Goal: Transaction & Acquisition: Book appointment/travel/reservation

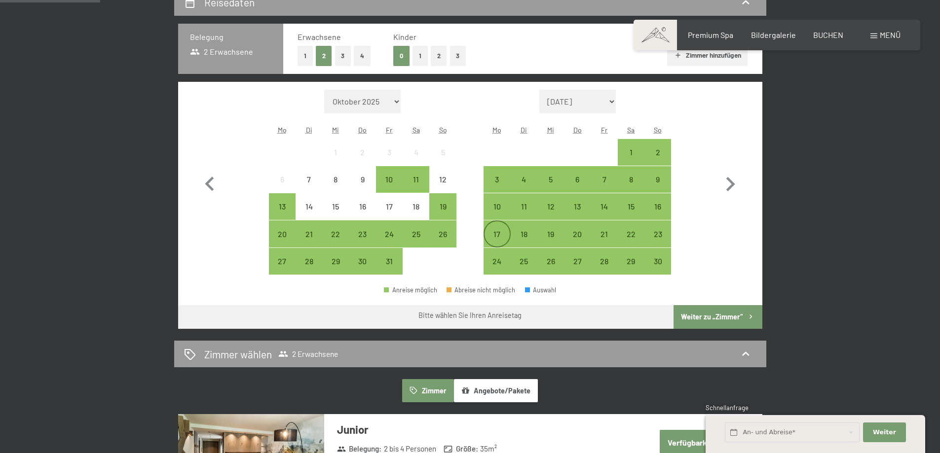
click at [495, 234] on div "17" at bounding box center [497, 242] width 25 height 25
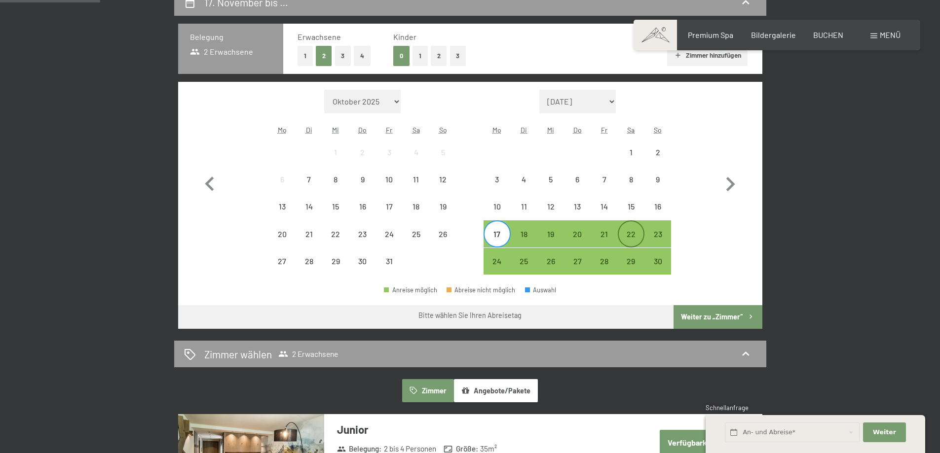
click at [636, 235] on div "22" at bounding box center [631, 242] width 25 height 25
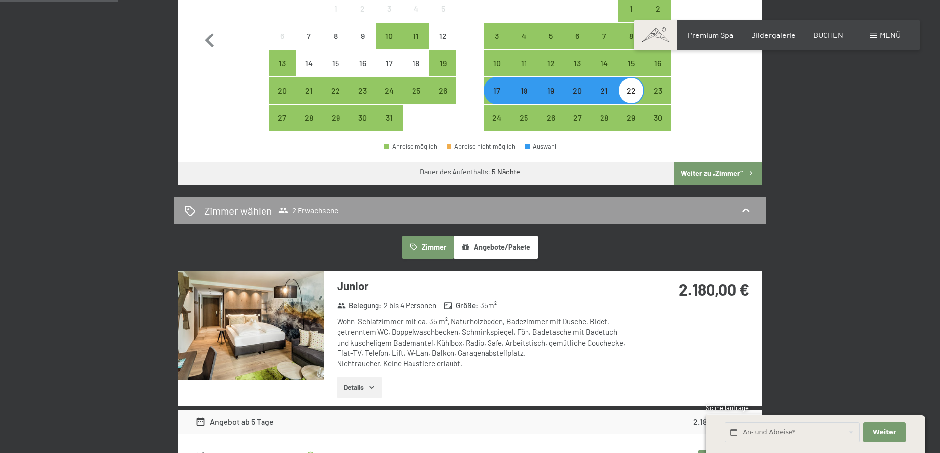
scroll to position [395, 0]
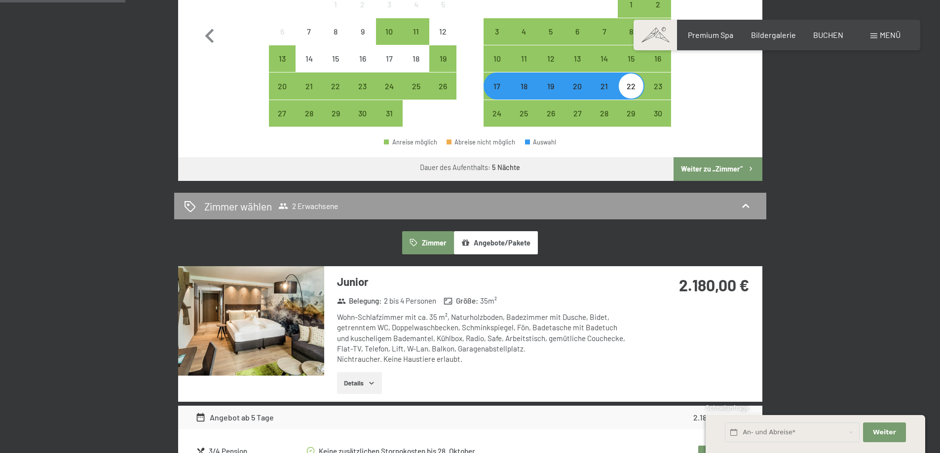
click at [703, 167] on button "Weiter zu „Zimmer“" at bounding box center [718, 169] width 88 height 24
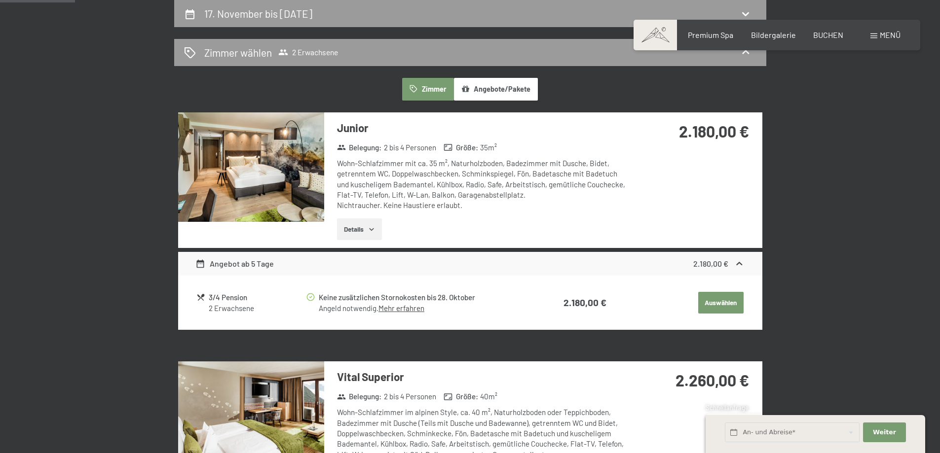
click at [491, 88] on button "Angebote/Pakete" at bounding box center [496, 89] width 84 height 23
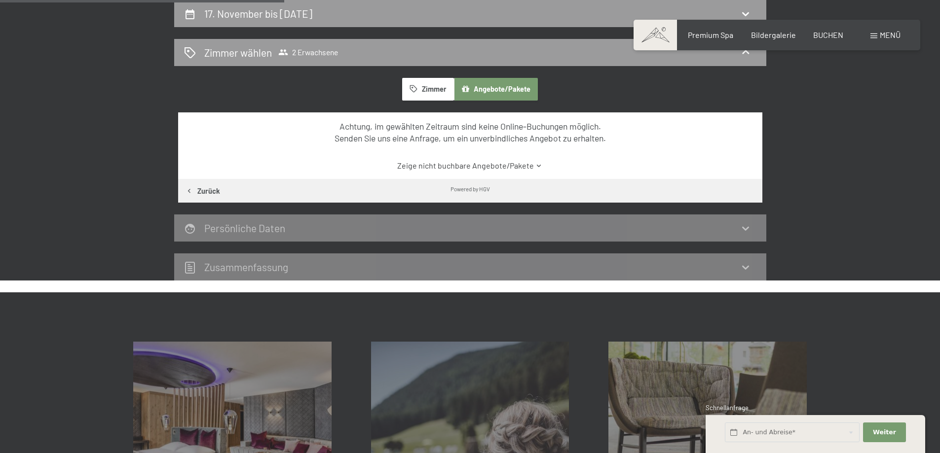
click at [427, 81] on button "Zimmer" at bounding box center [427, 89] width 51 height 23
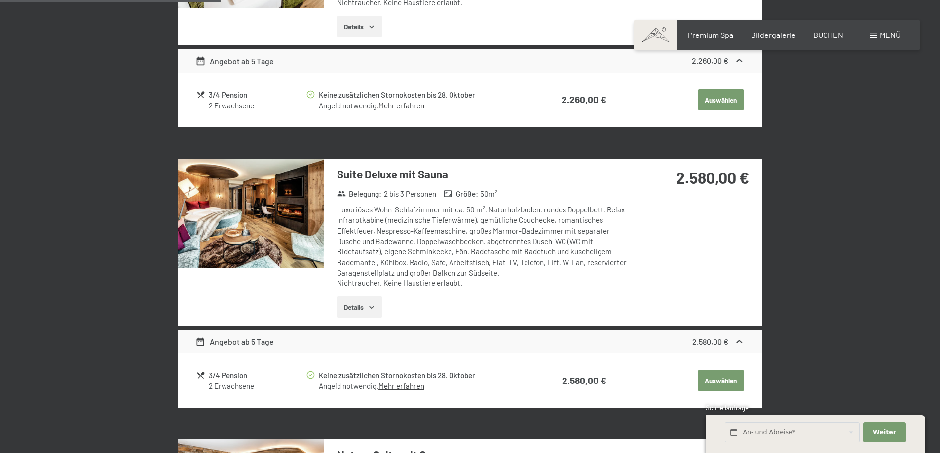
scroll to position [729, 0]
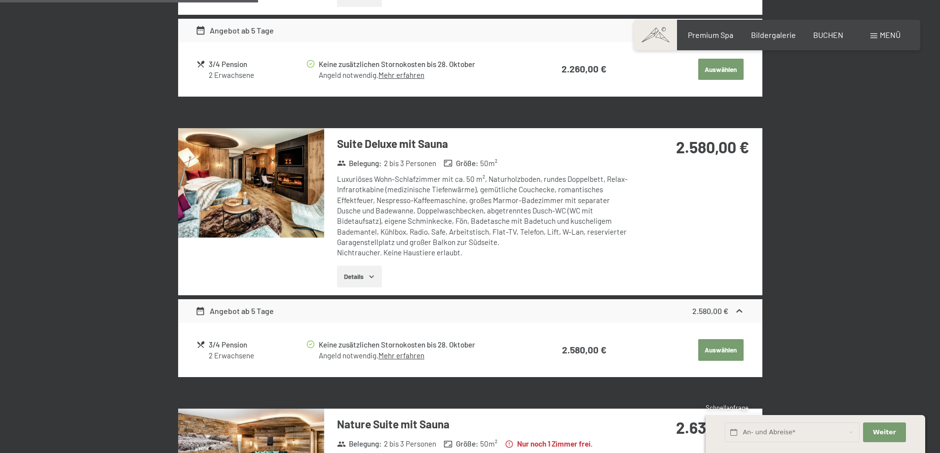
click at [376, 279] on button "Details" at bounding box center [359, 277] width 45 height 22
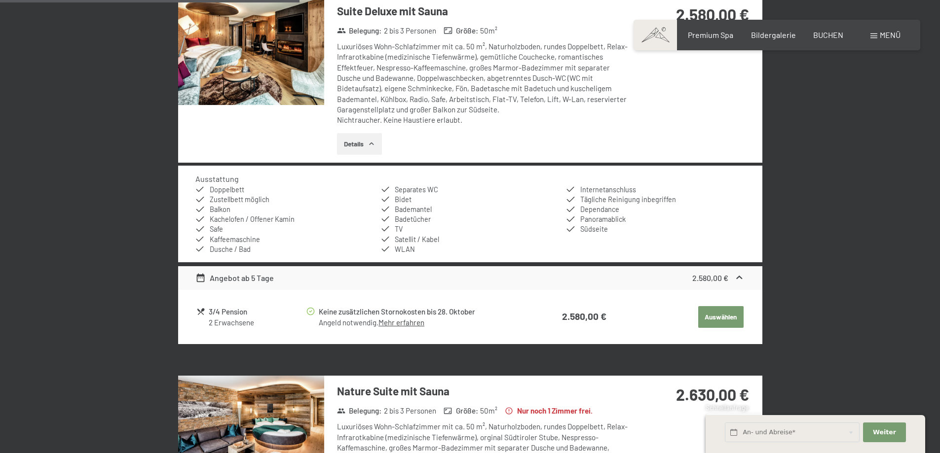
scroll to position [877, 0]
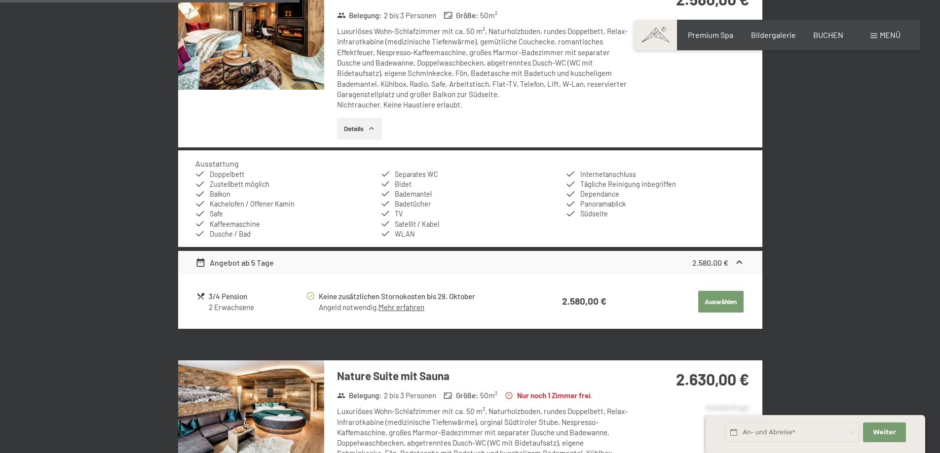
click at [741, 264] on icon at bounding box center [739, 263] width 10 height 10
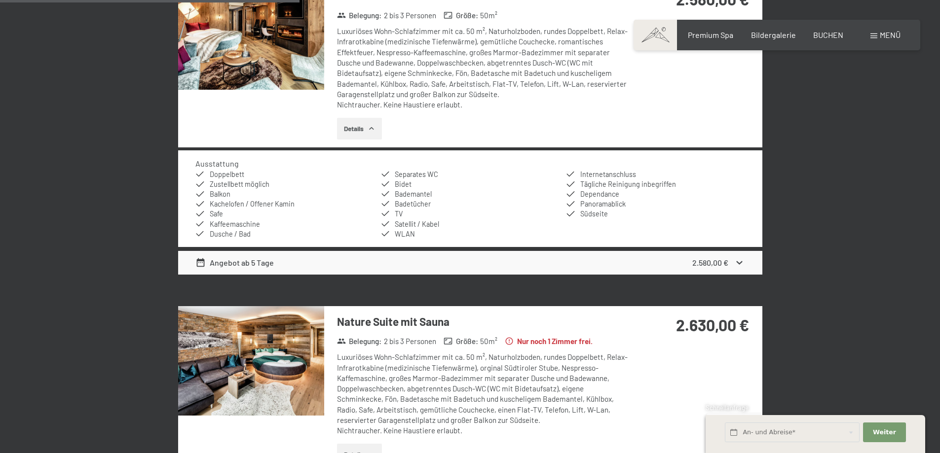
click at [741, 262] on icon at bounding box center [739, 263] width 10 height 10
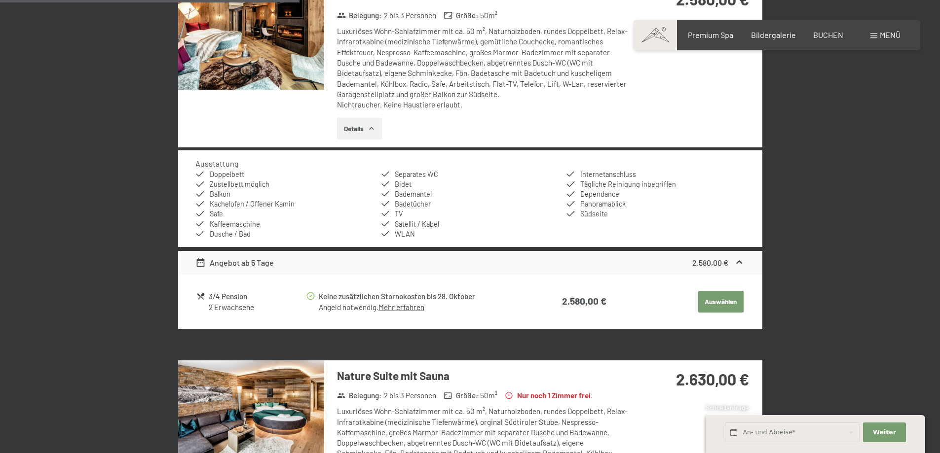
click at [712, 305] on button "Auswählen" at bounding box center [720, 302] width 45 height 22
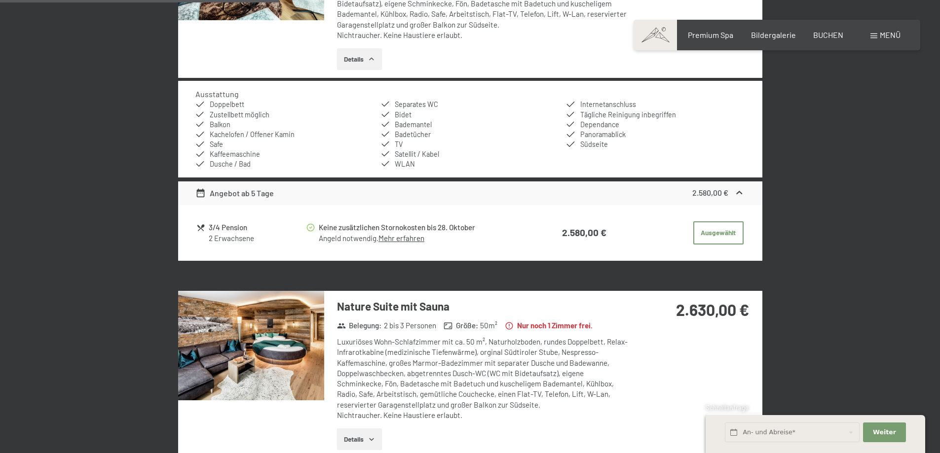
scroll to position [976, 0]
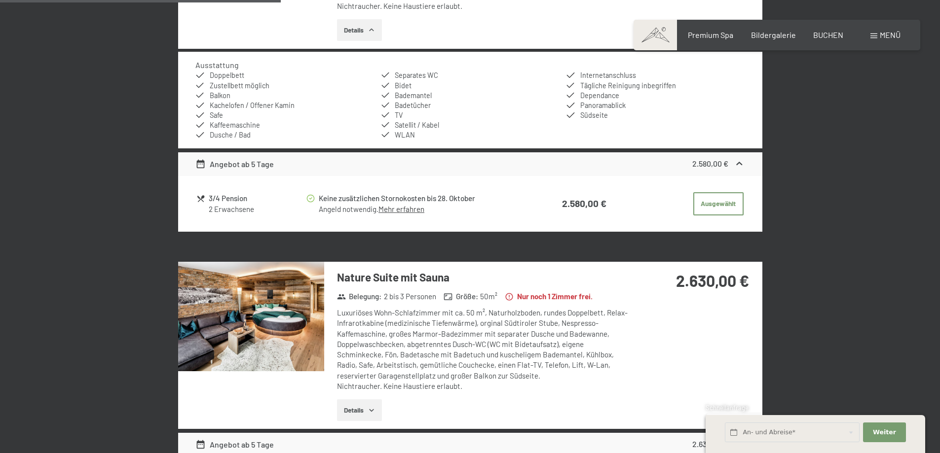
click at [404, 209] on link "Mehr erfahren" at bounding box center [401, 209] width 46 height 9
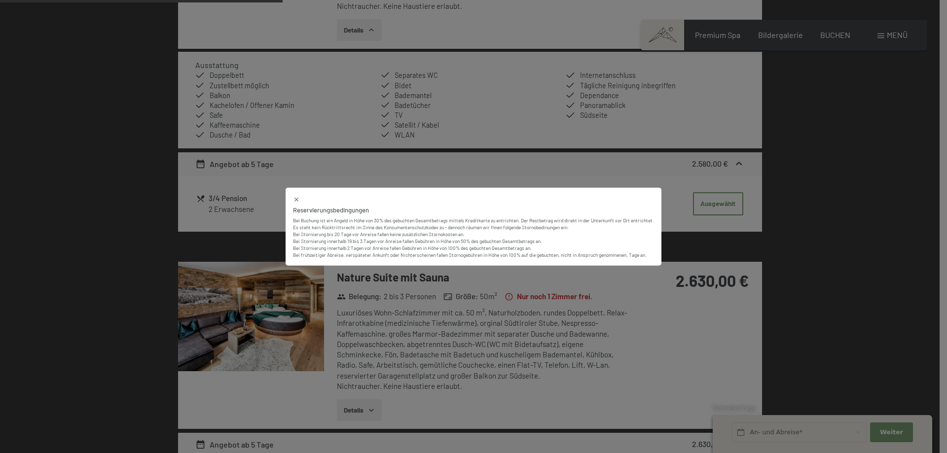
click at [294, 196] on icon at bounding box center [296, 199] width 7 height 7
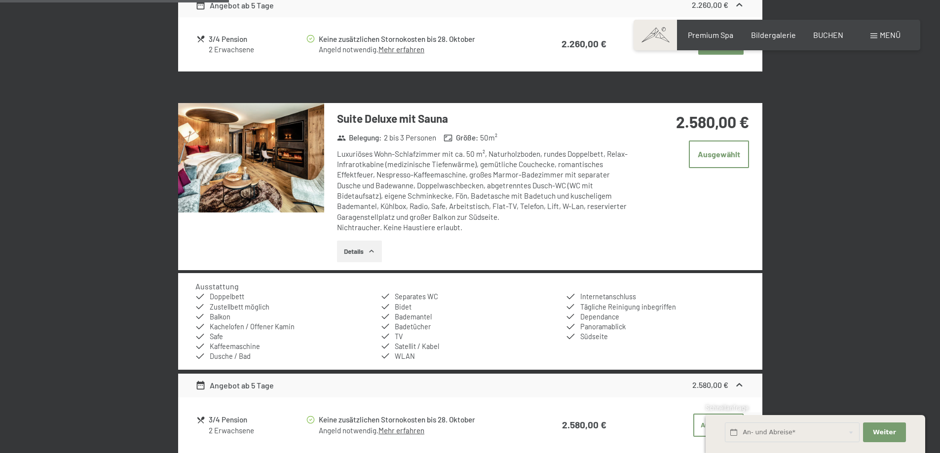
scroll to position [729, 0]
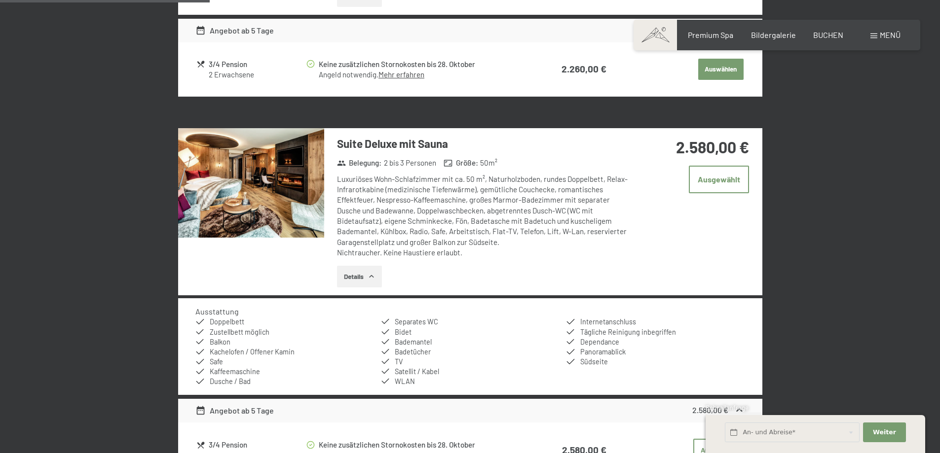
click at [257, 156] on img at bounding box center [251, 183] width 146 height 110
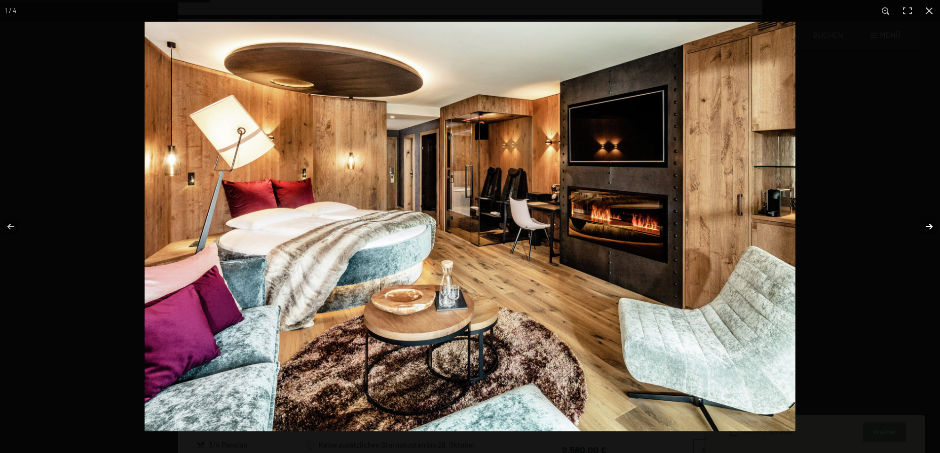
click at [930, 227] on button "button" at bounding box center [922, 226] width 35 height 49
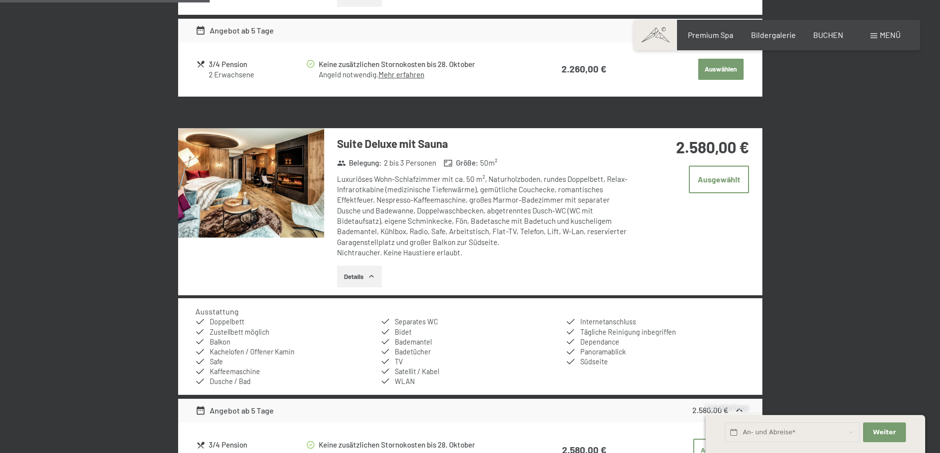
click at [0, 0] on button "button" at bounding box center [0, 0] width 0 height 0
click at [305, 154] on img at bounding box center [251, 183] width 146 height 110
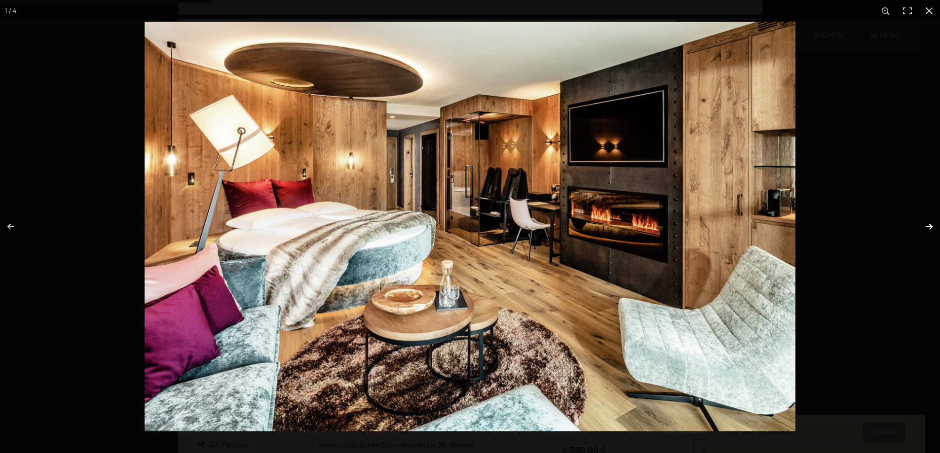
click at [930, 225] on button "button" at bounding box center [922, 226] width 35 height 49
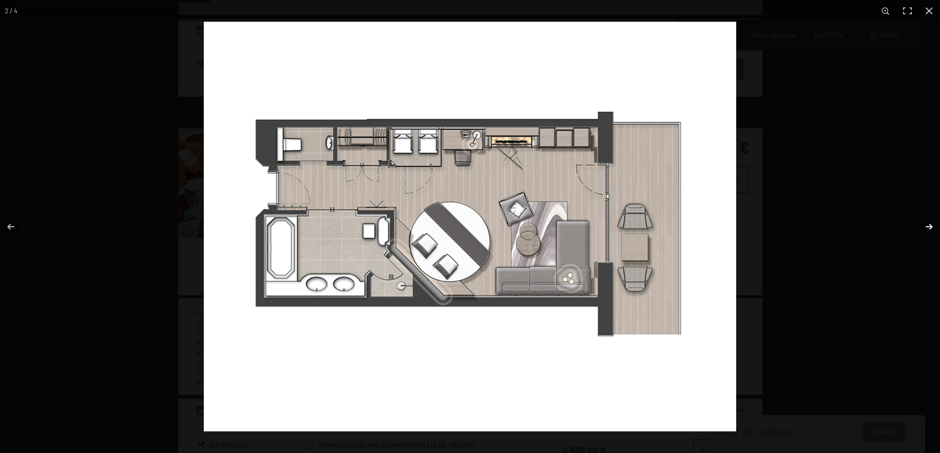
click at [930, 225] on button "button" at bounding box center [922, 226] width 35 height 49
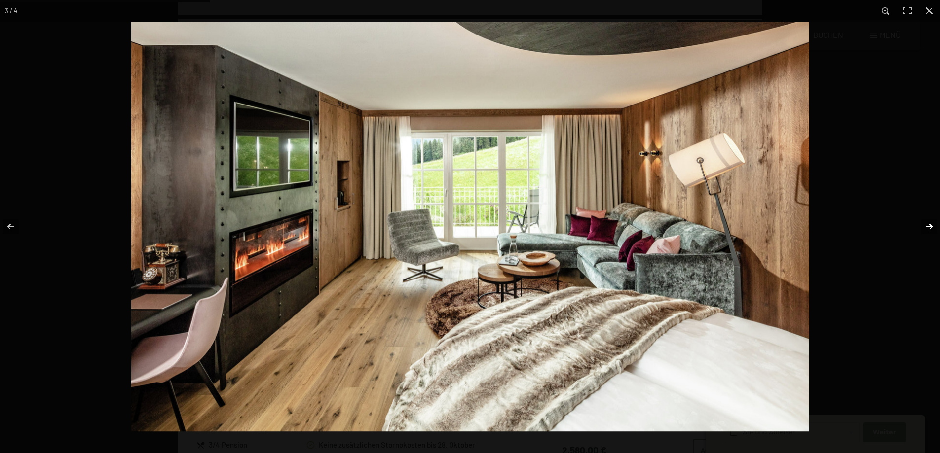
click at [930, 225] on button "button" at bounding box center [922, 226] width 35 height 49
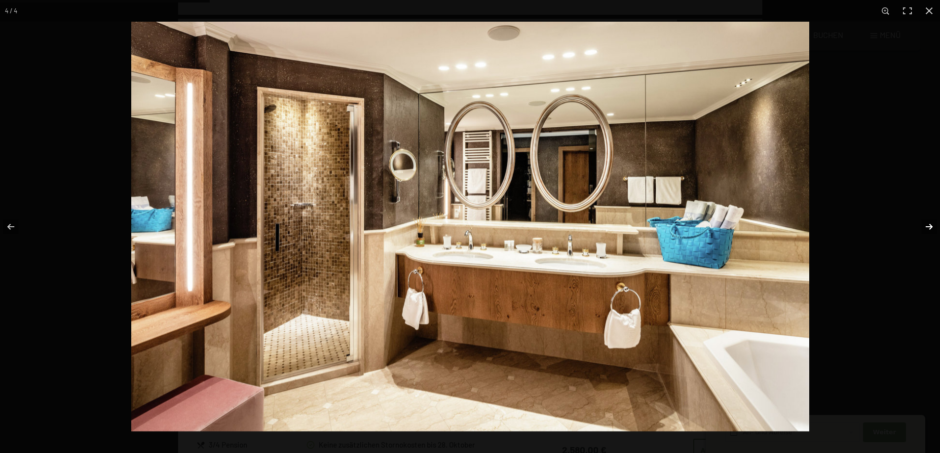
click at [930, 225] on button "button" at bounding box center [922, 226] width 35 height 49
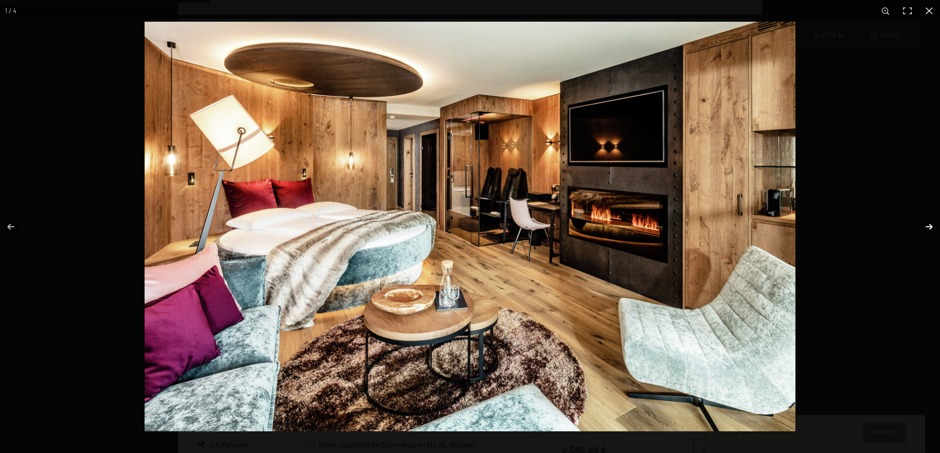
click at [930, 225] on button "button" at bounding box center [922, 226] width 35 height 49
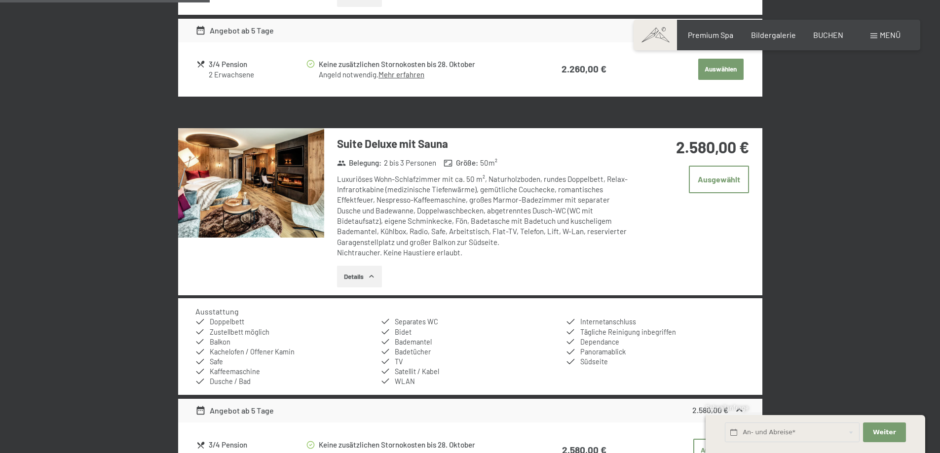
click at [0, 0] on button "button" at bounding box center [0, 0] width 0 height 0
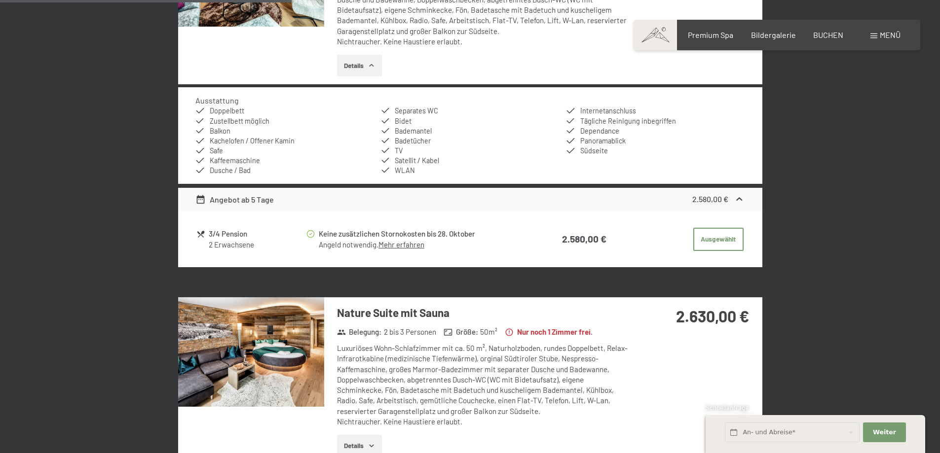
scroll to position [1025, 0]
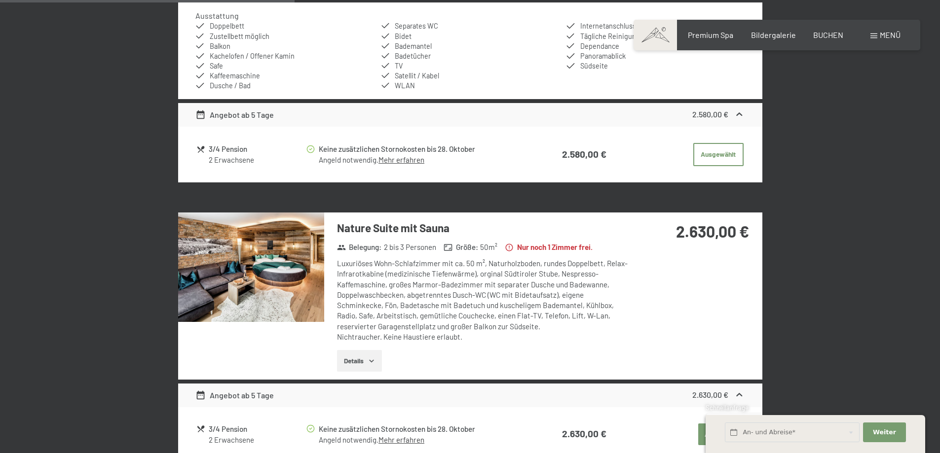
click at [284, 274] on img at bounding box center [251, 268] width 146 height 110
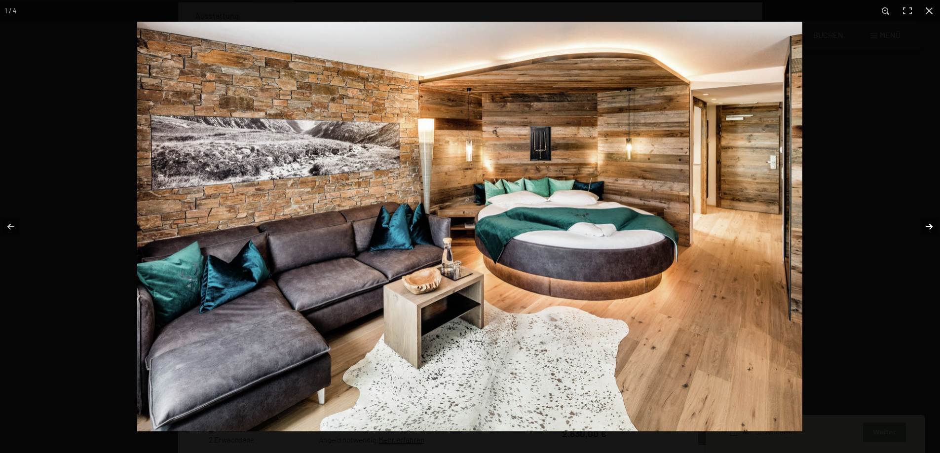
click at [922, 225] on button "button" at bounding box center [922, 226] width 35 height 49
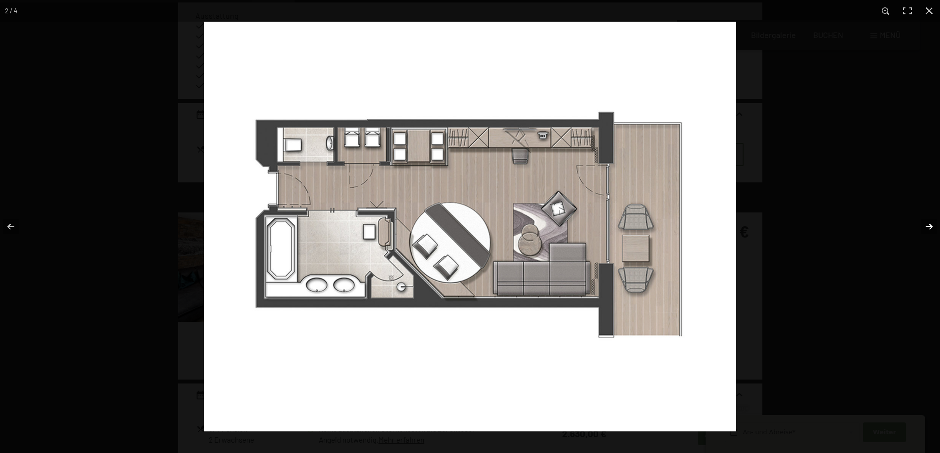
click at [926, 224] on button "button" at bounding box center [922, 226] width 35 height 49
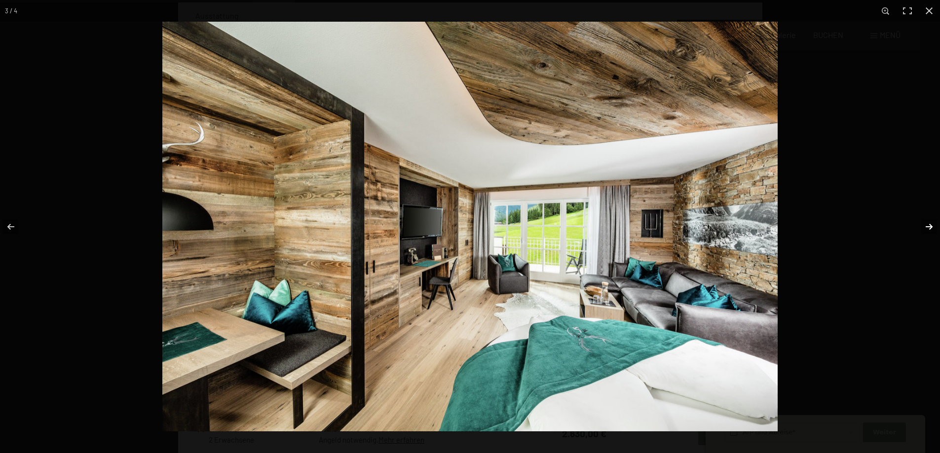
click at [926, 224] on button "button" at bounding box center [922, 226] width 35 height 49
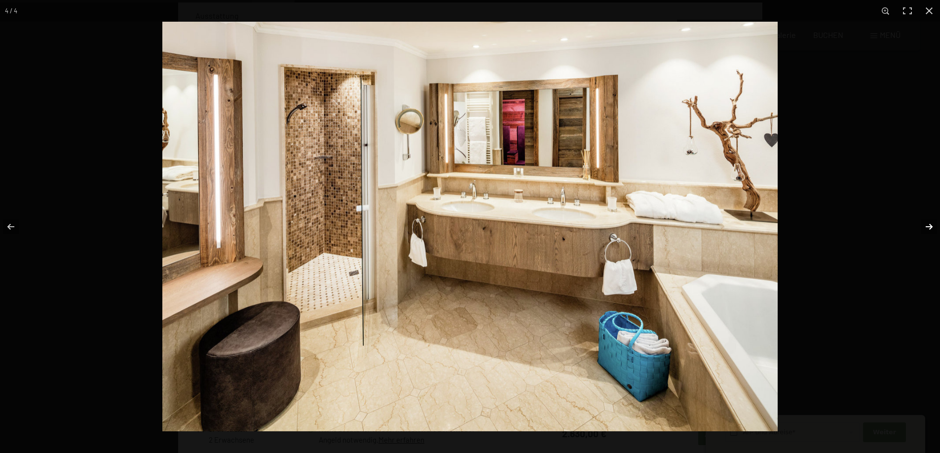
click at [926, 224] on button "button" at bounding box center [922, 226] width 35 height 49
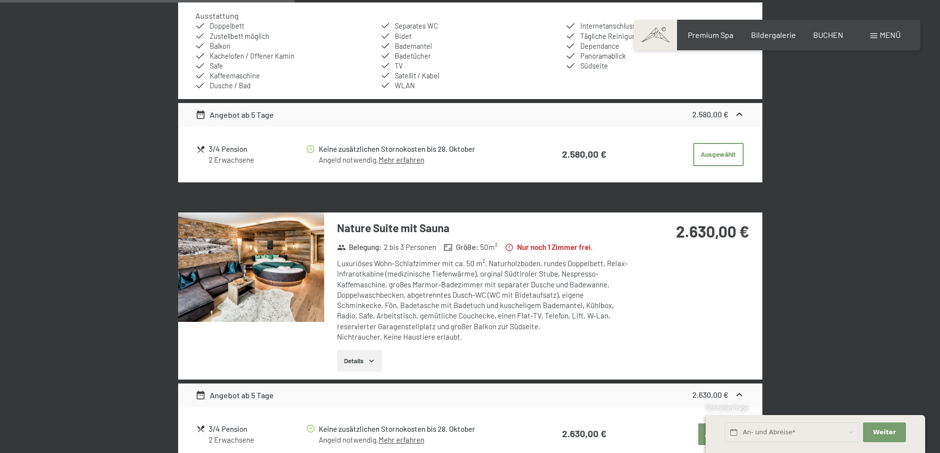
click at [0, 0] on button "button" at bounding box center [0, 0] width 0 height 0
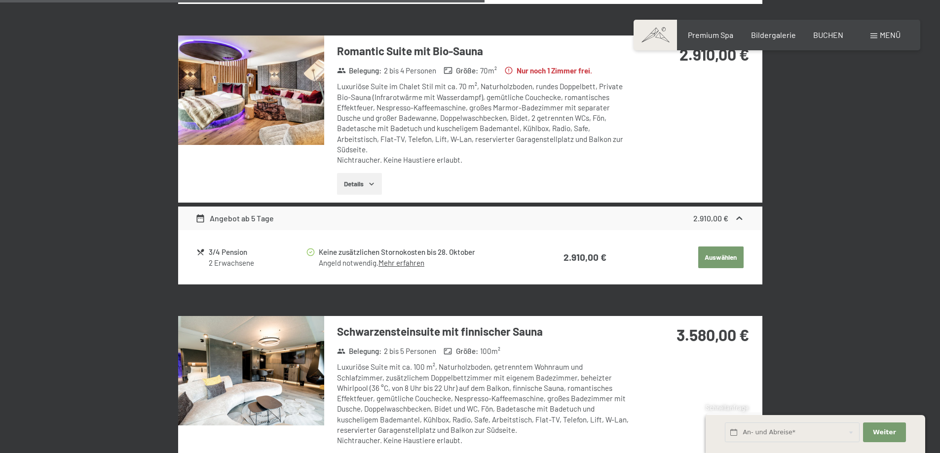
scroll to position [1666, 0]
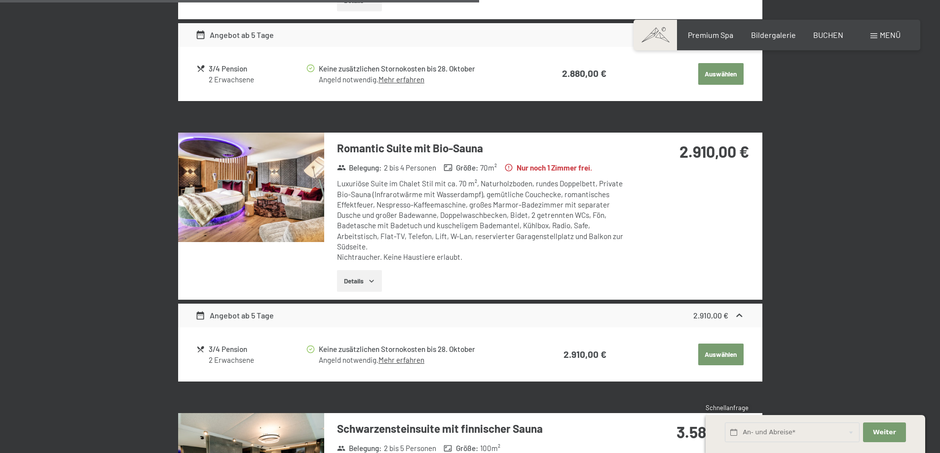
click at [294, 196] on img at bounding box center [251, 188] width 146 height 110
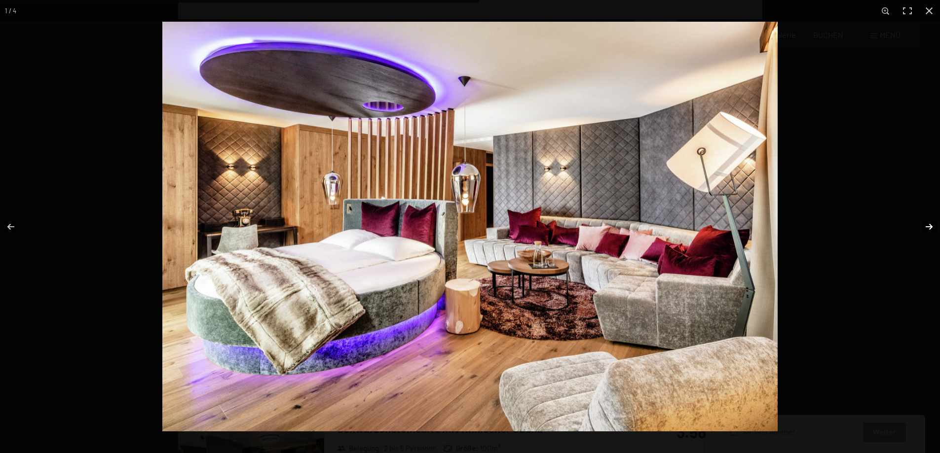
click at [925, 227] on button "button" at bounding box center [922, 226] width 35 height 49
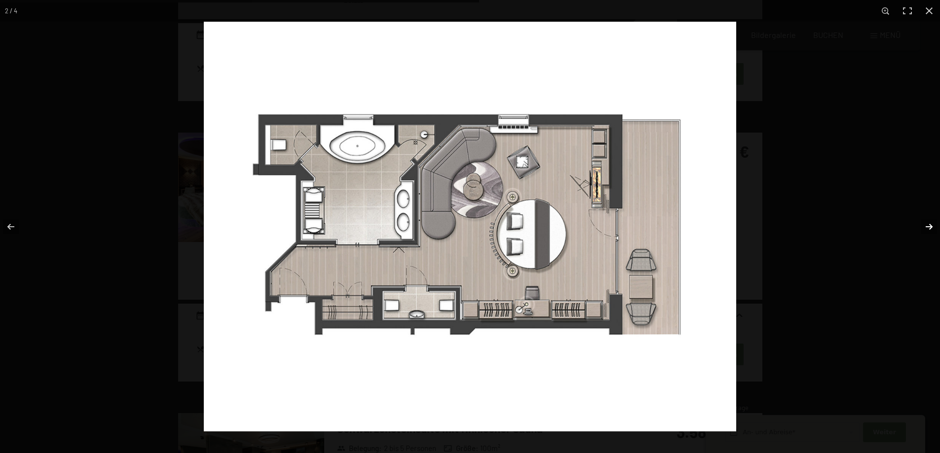
click at [925, 227] on button "button" at bounding box center [922, 226] width 35 height 49
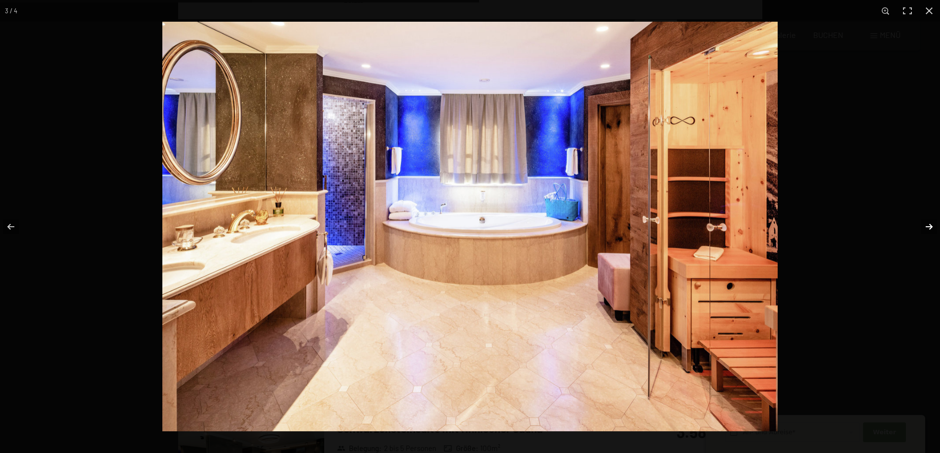
click at [927, 227] on button "button" at bounding box center [922, 226] width 35 height 49
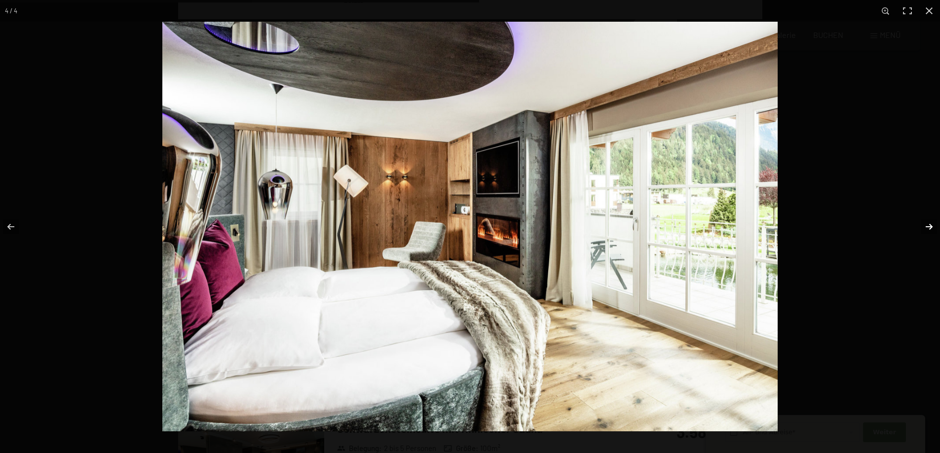
click at [927, 227] on button "button" at bounding box center [922, 226] width 35 height 49
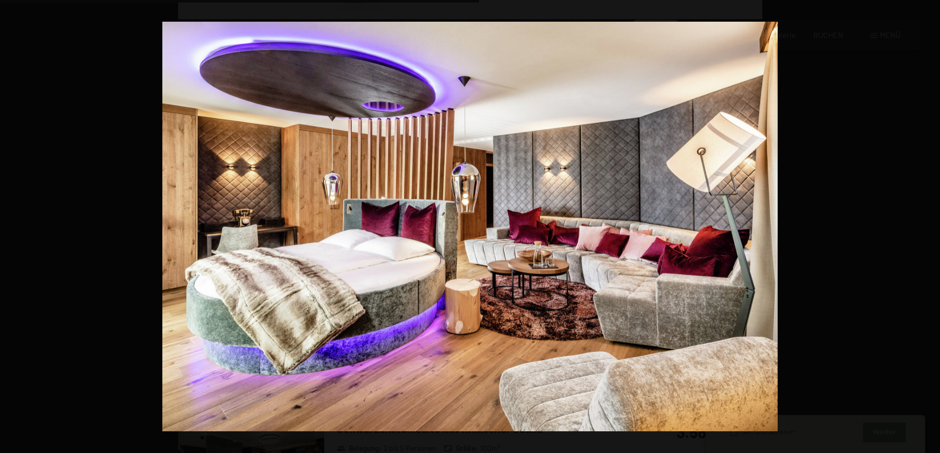
click at [927, 227] on button "button" at bounding box center [922, 226] width 35 height 49
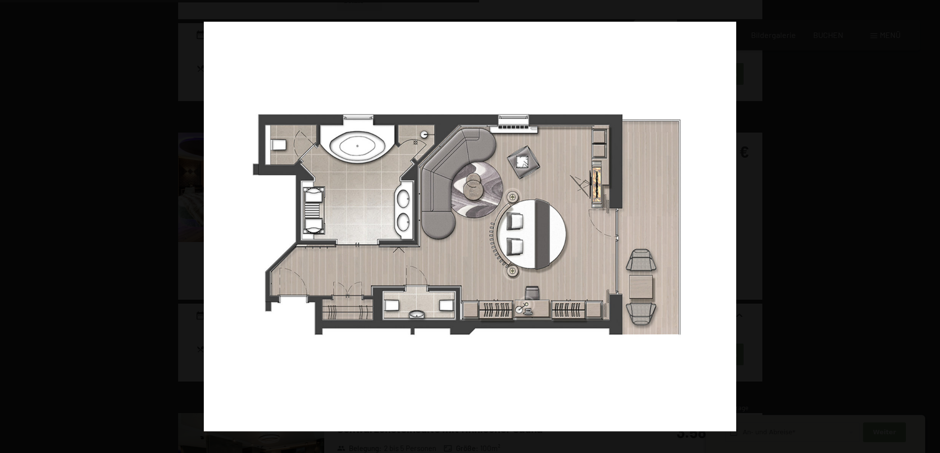
click at [927, 227] on button "button" at bounding box center [922, 226] width 35 height 49
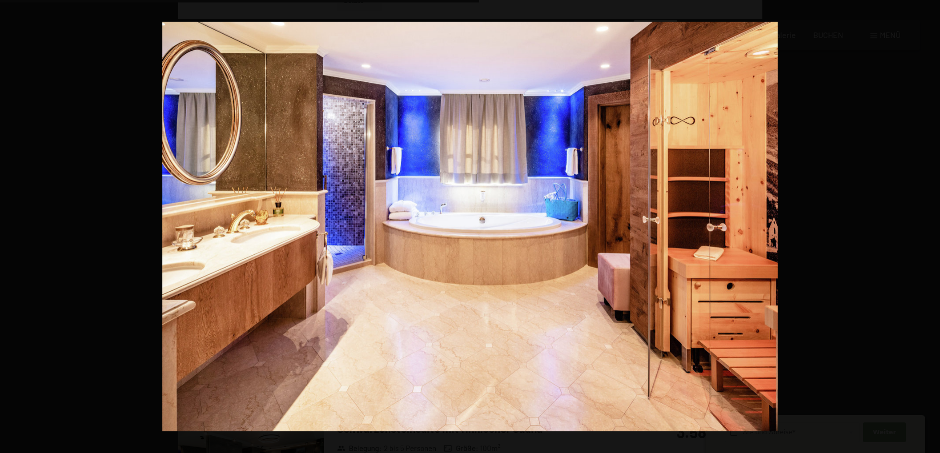
click at [927, 227] on button "button" at bounding box center [922, 226] width 35 height 49
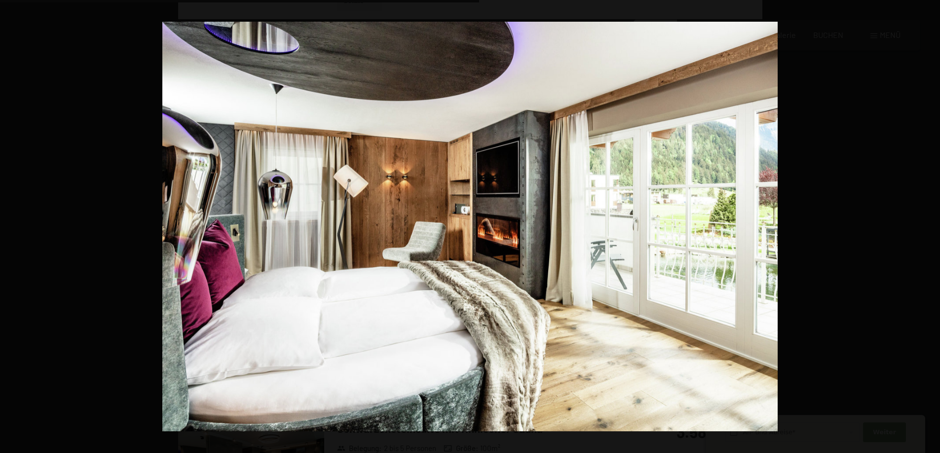
click at [927, 227] on button "button" at bounding box center [922, 226] width 35 height 49
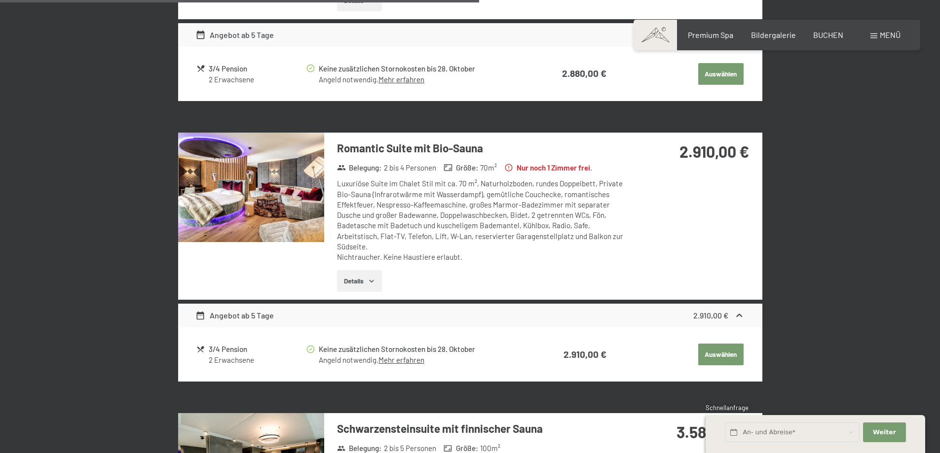
click at [0, 0] on button "button" at bounding box center [0, 0] width 0 height 0
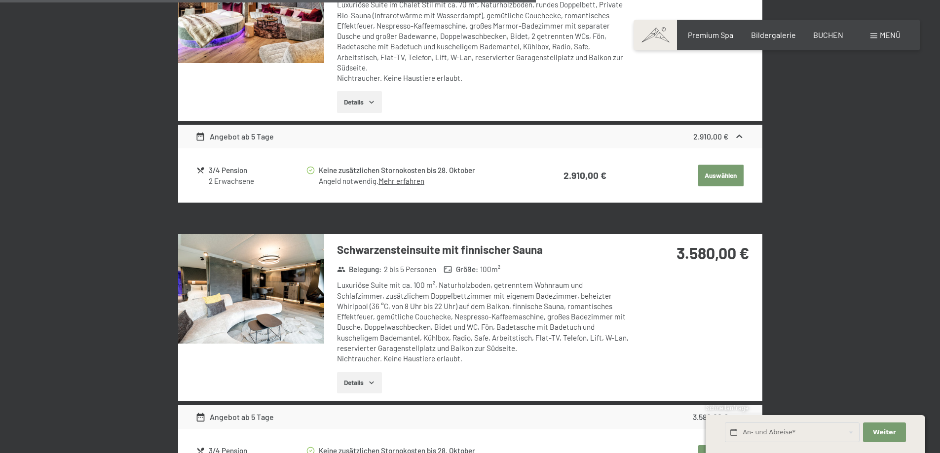
scroll to position [1864, 0]
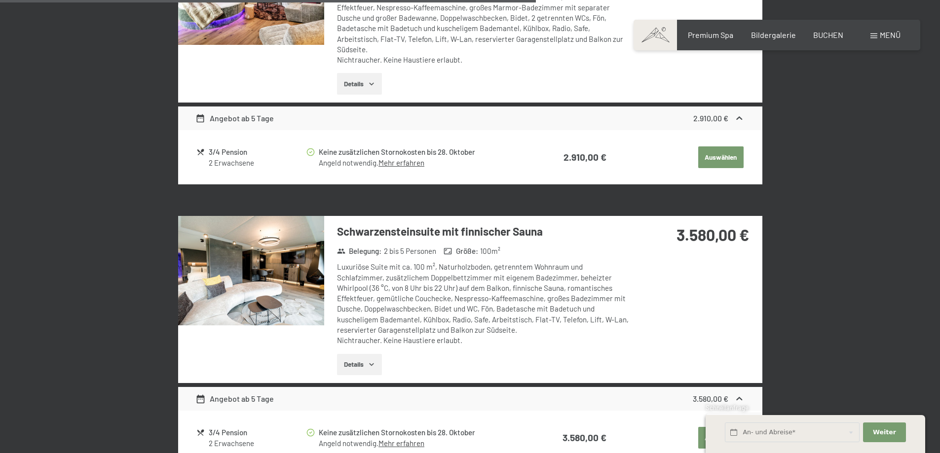
click at [259, 282] on img at bounding box center [251, 271] width 146 height 110
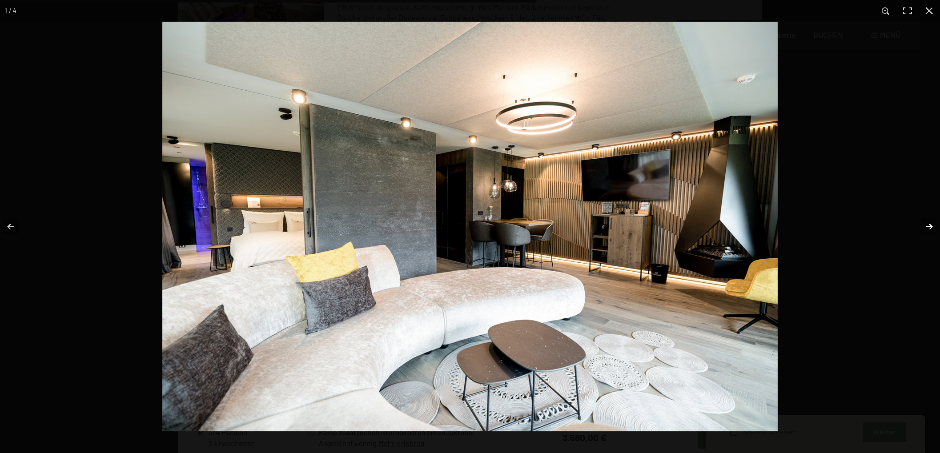
click at [930, 225] on button "button" at bounding box center [922, 226] width 35 height 49
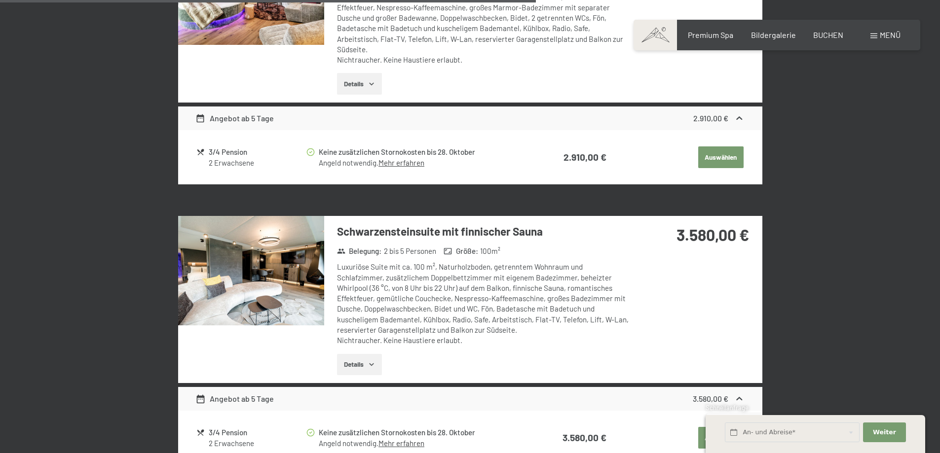
click at [0, 0] on button "button" at bounding box center [0, 0] width 0 height 0
click at [299, 282] on img at bounding box center [251, 271] width 146 height 110
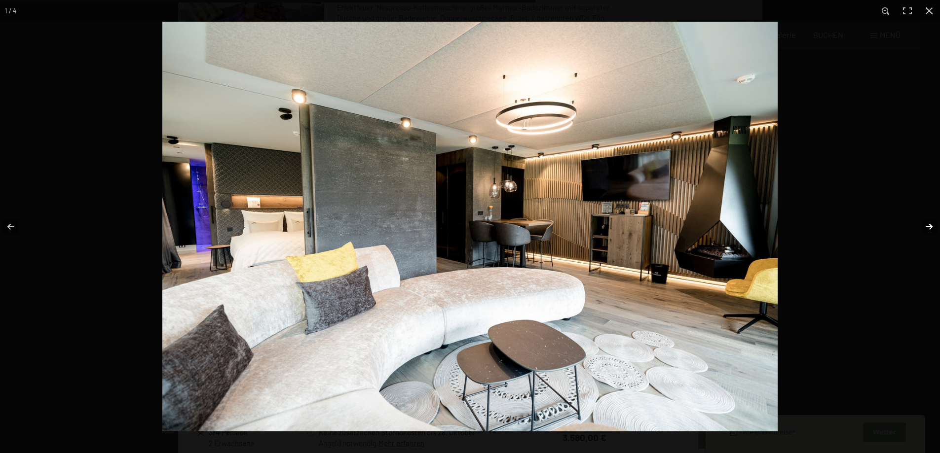
click at [931, 223] on button "button" at bounding box center [922, 226] width 35 height 49
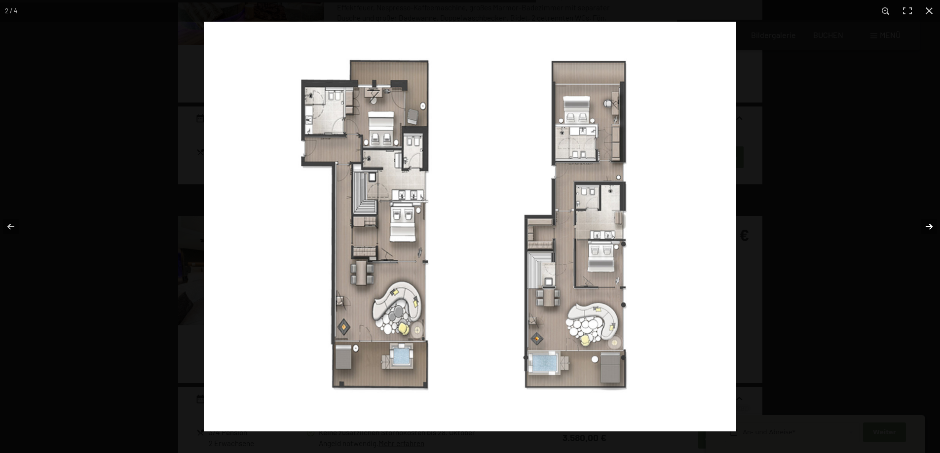
click at [931, 223] on button "button" at bounding box center [922, 226] width 35 height 49
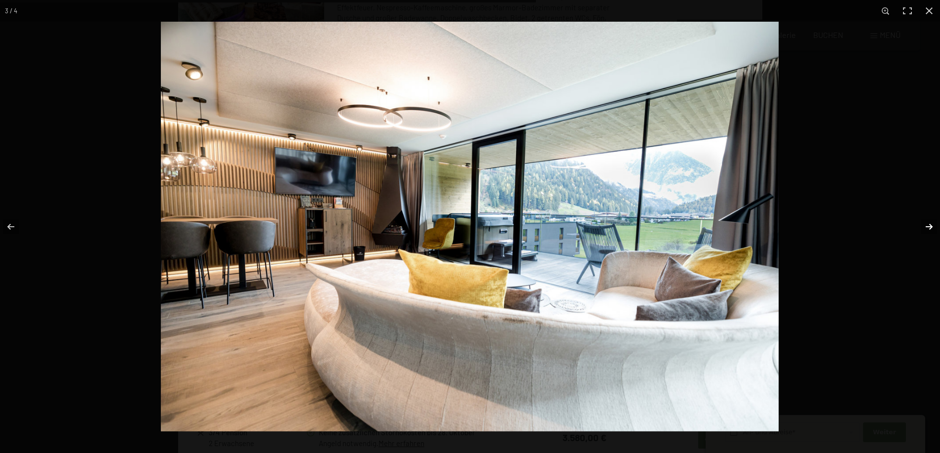
click at [931, 225] on button "button" at bounding box center [922, 226] width 35 height 49
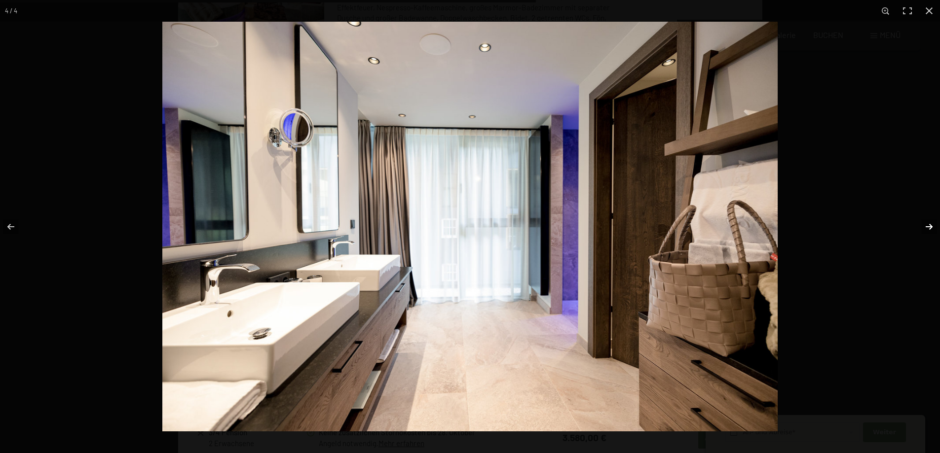
click at [931, 225] on button "button" at bounding box center [922, 226] width 35 height 49
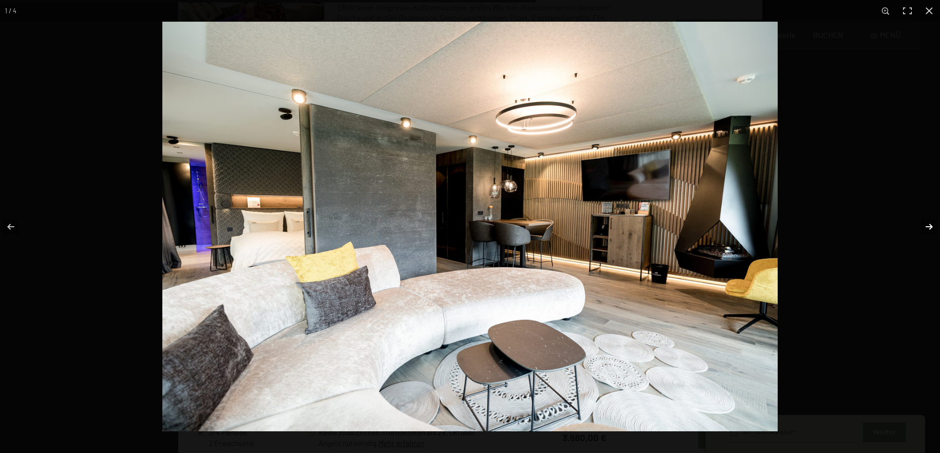
click at [931, 225] on button "button" at bounding box center [922, 226] width 35 height 49
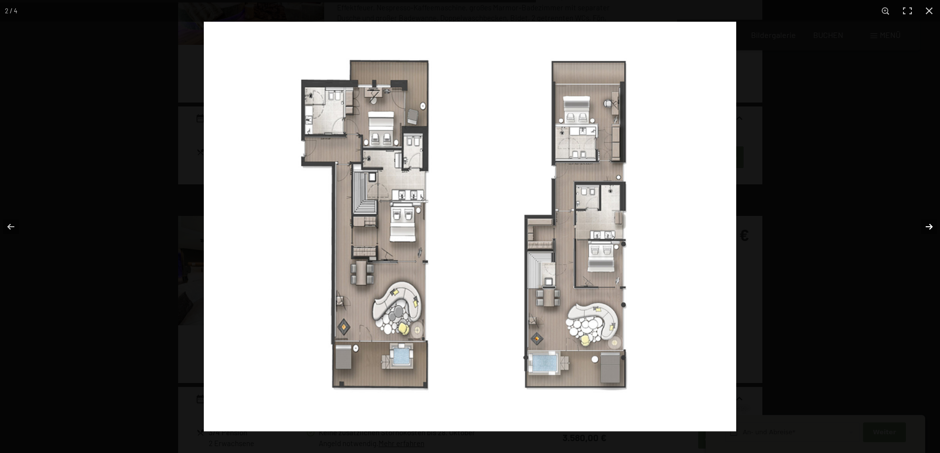
click at [931, 225] on button "button" at bounding box center [922, 226] width 35 height 49
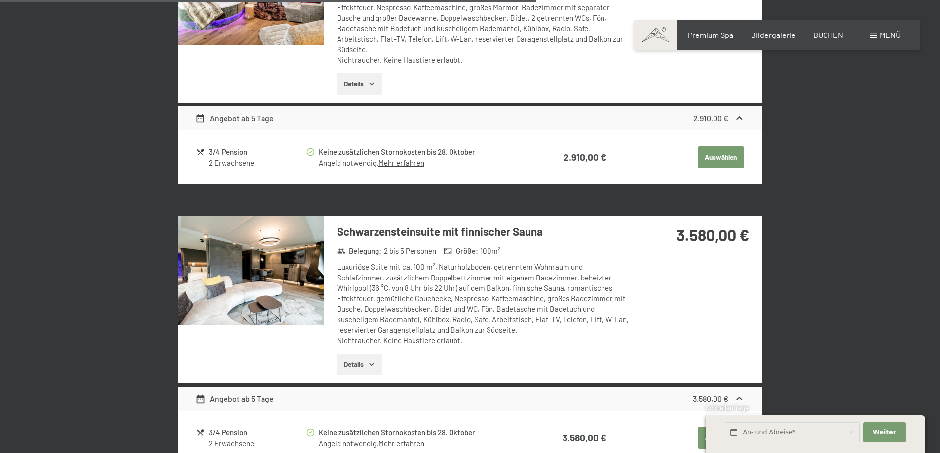
click at [0, 0] on button "button" at bounding box center [0, 0] width 0 height 0
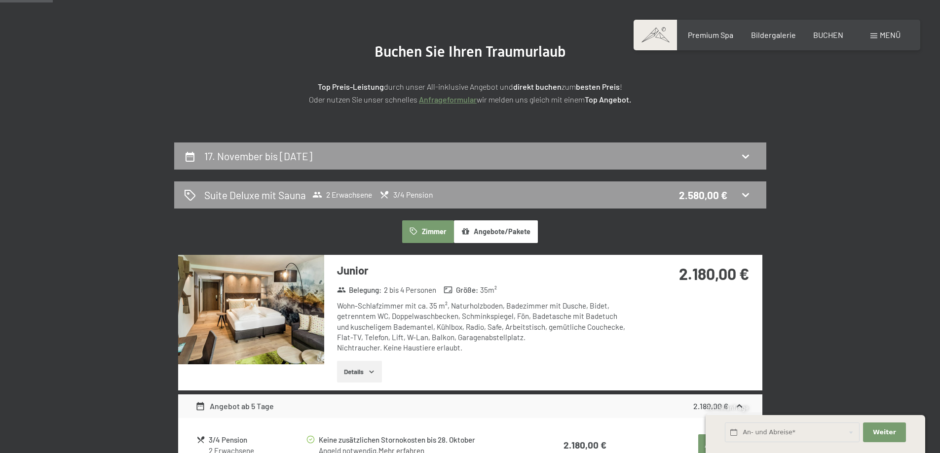
scroll to position [0, 0]
